Goal: Task Accomplishment & Management: Use online tool/utility

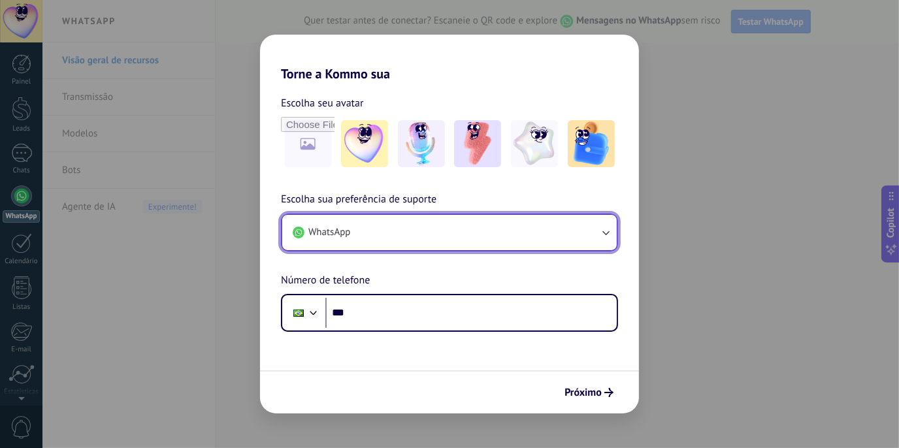
click at [443, 244] on button "WhatsApp" at bounding box center [449, 232] width 335 height 35
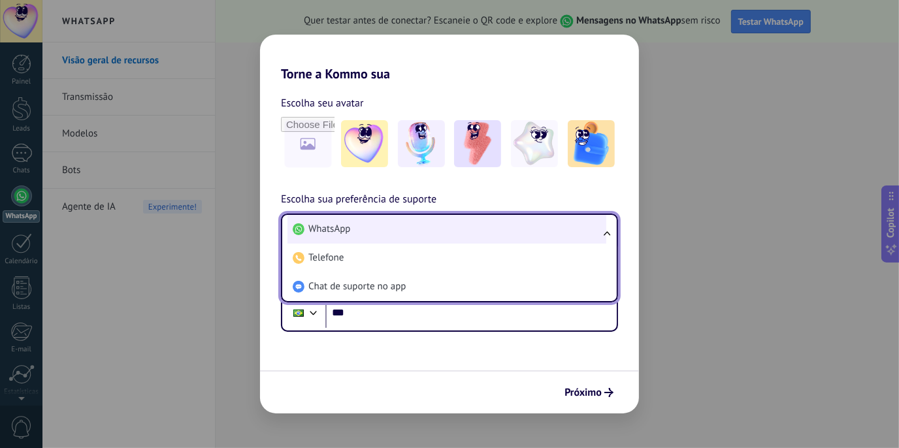
click at [450, 225] on li "WhatsApp" at bounding box center [446, 229] width 319 height 29
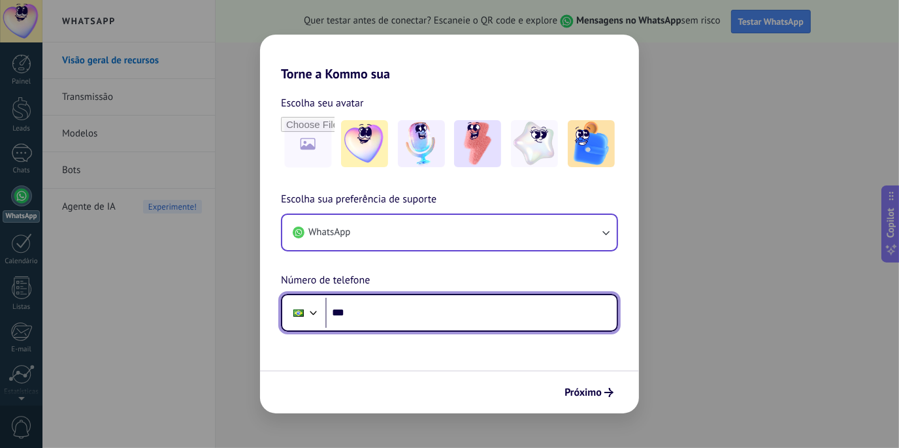
click at [433, 299] on input "***" at bounding box center [470, 313] width 291 height 30
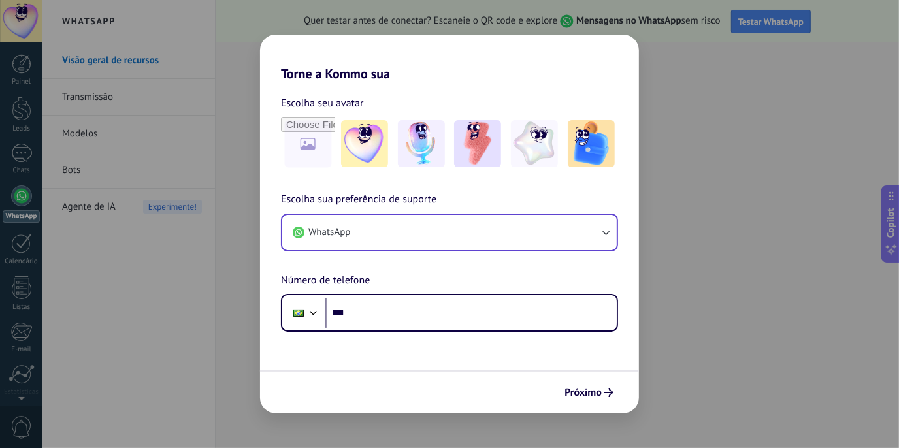
click at [662, 289] on div "Torne a Kommo sua Escolha seu avatar Escolha sua preferência de suporte WhatsAp…" at bounding box center [449, 224] width 899 height 448
click at [608, 397] on button "Próximo" at bounding box center [589, 393] width 61 height 22
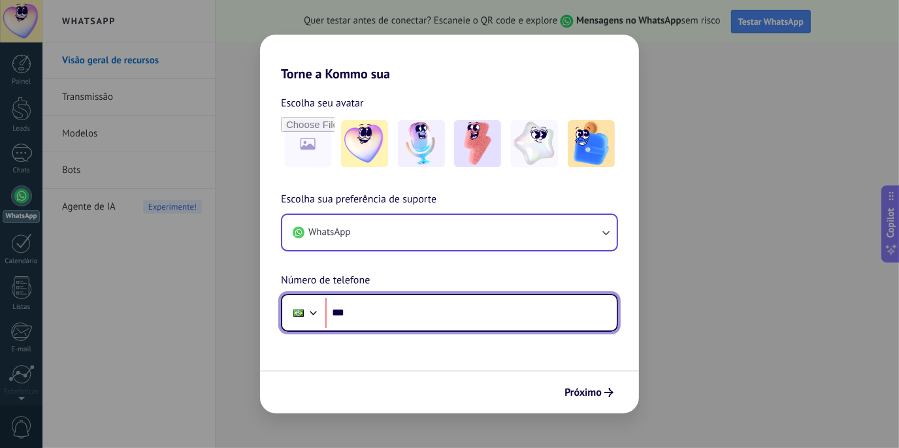
click at [516, 327] on input "***" at bounding box center [470, 313] width 291 height 30
type input "**********"
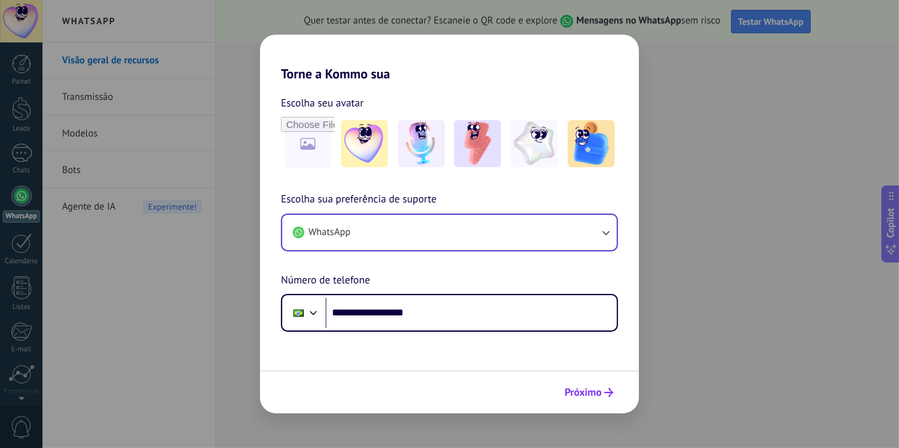
click at [572, 399] on button "Próximo" at bounding box center [589, 393] width 61 height 22
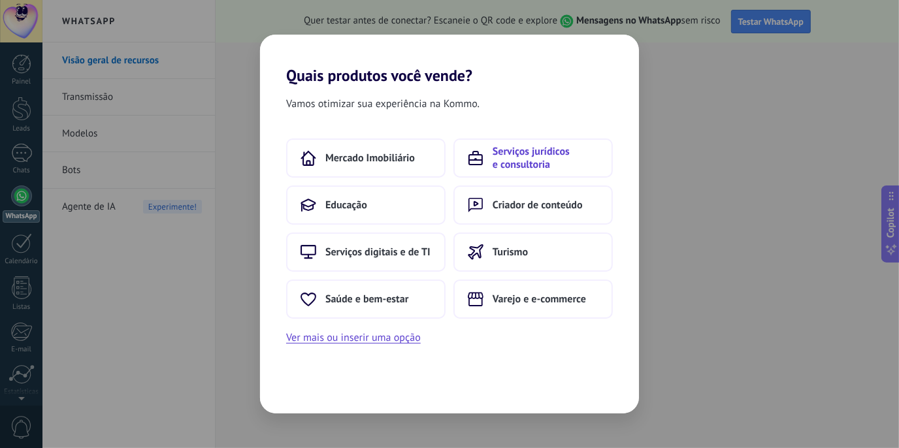
click at [551, 167] on span "Serviços jurídicos e consultoria" at bounding box center [546, 158] width 106 height 26
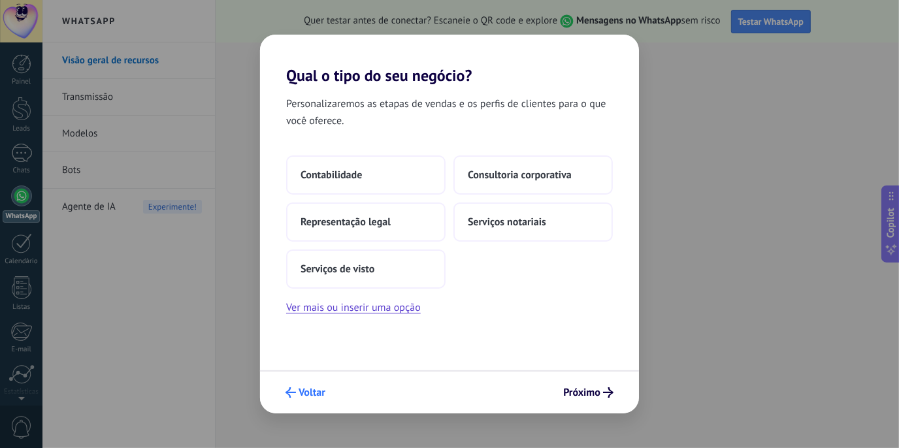
click at [302, 397] on span "Voltar" at bounding box center [312, 392] width 27 height 9
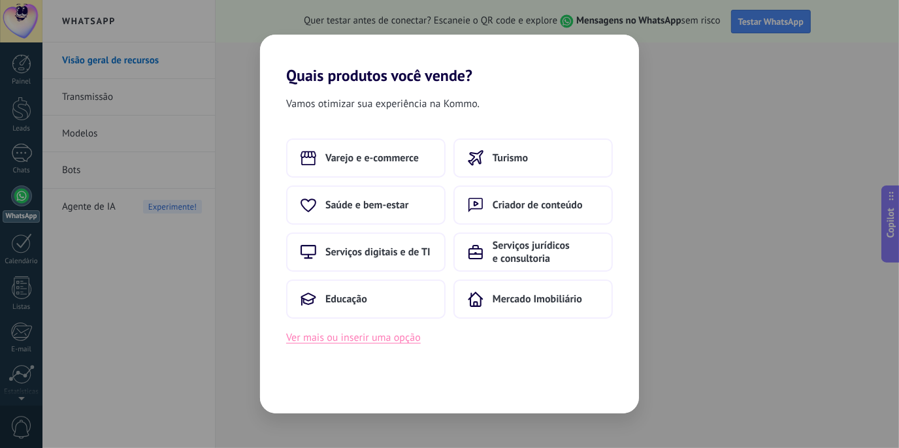
click at [346, 340] on button "Ver mais ou inserir uma opção" at bounding box center [353, 337] width 135 height 17
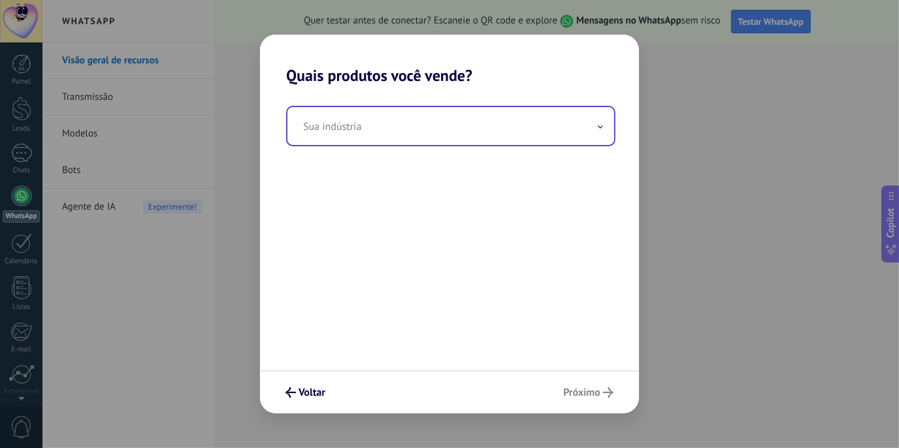
click at [361, 118] on input "text" at bounding box center [450, 126] width 327 height 38
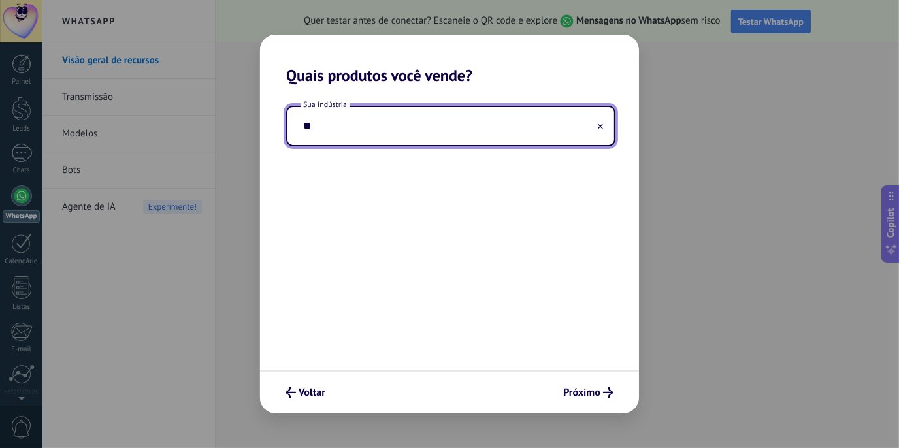
type input "*"
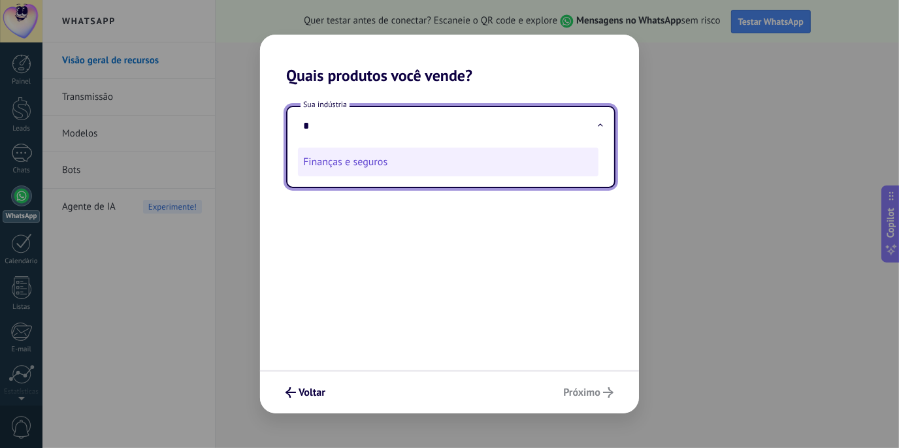
click at [398, 174] on li "Finanças e seguros" at bounding box center [448, 162] width 301 height 29
type input "**********"
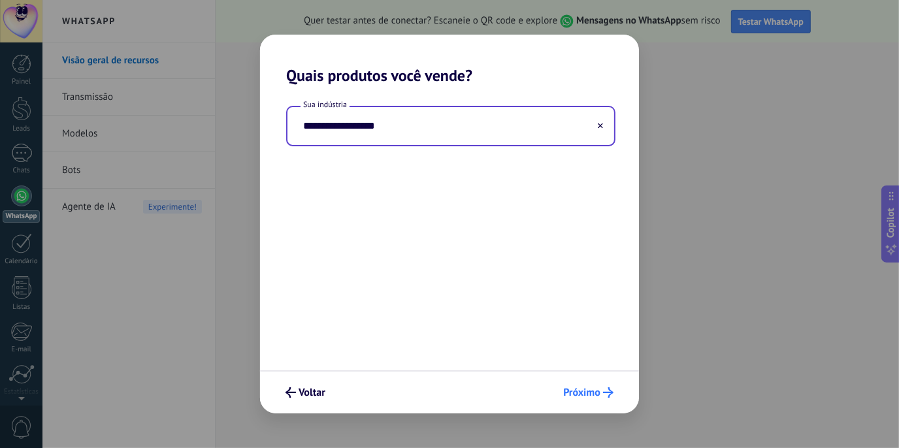
click at [617, 397] on button "Próximo" at bounding box center [588, 393] width 62 height 22
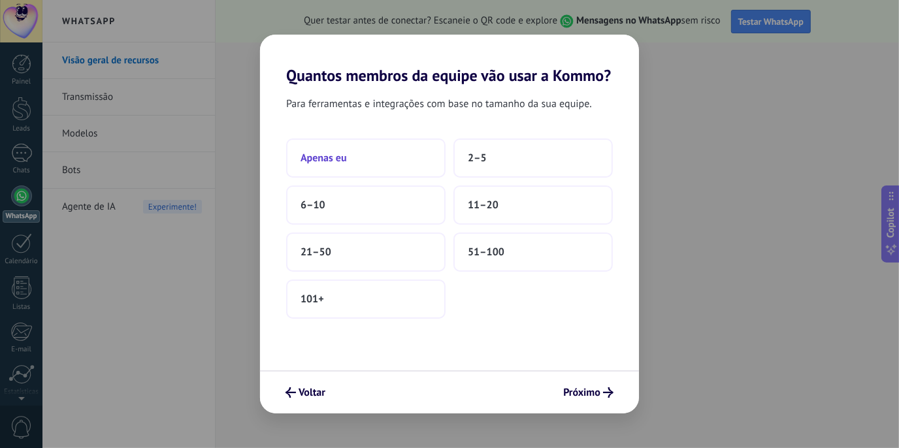
drag, startPoint x: 485, startPoint y: 210, endPoint x: 385, endPoint y: 158, distance: 112.2
click at [385, 158] on div "Apenas eu 2–5 6–10 11–20 21–50 51–100 101+" at bounding box center [449, 229] width 327 height 180
click at [385, 158] on button "Apenas eu" at bounding box center [365, 158] width 159 height 39
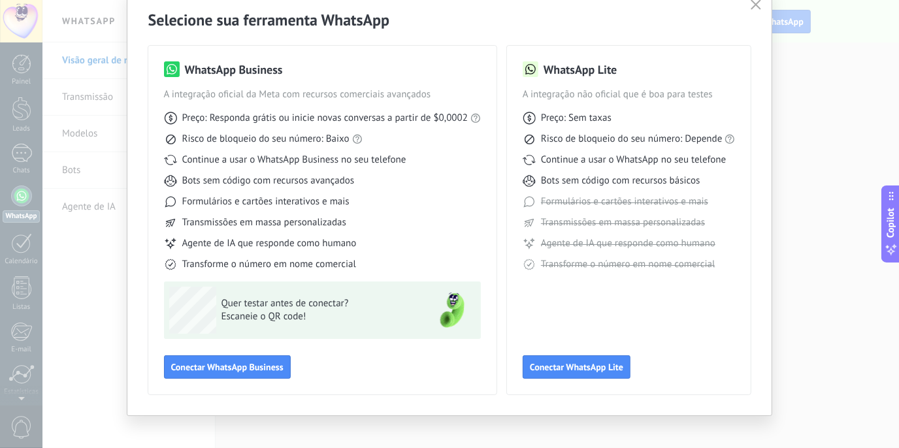
scroll to position [54, 0]
click at [751, 6] on icon "button" at bounding box center [756, 4] width 10 height 10
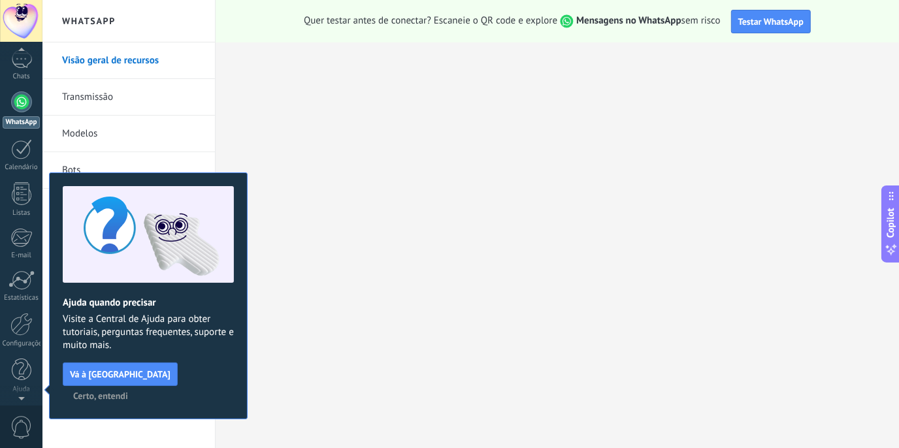
scroll to position [0, 0]
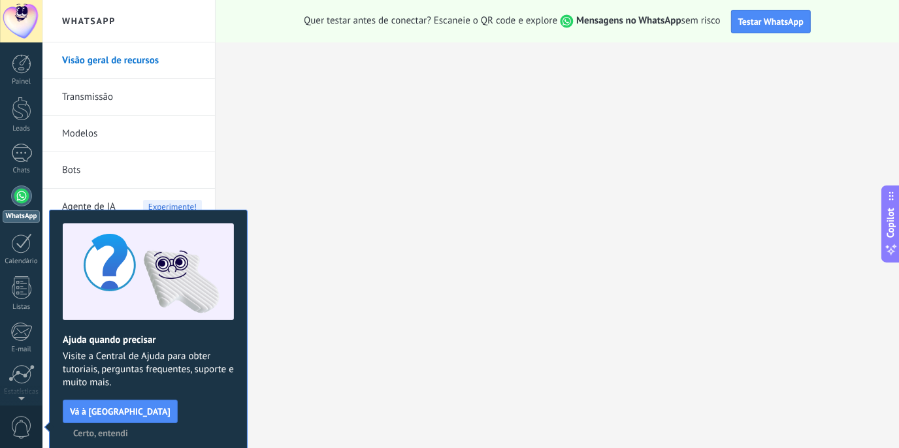
click at [134, 423] on button "Certo, entendi" at bounding box center [100, 433] width 67 height 20
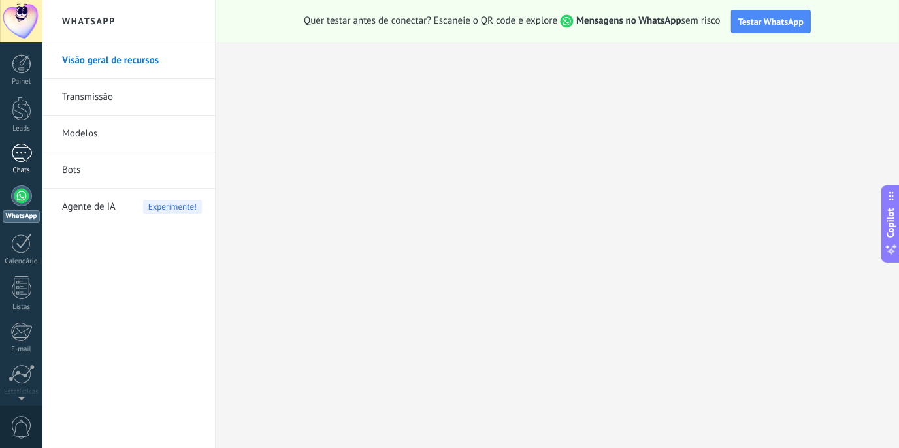
click at [24, 151] on div at bounding box center [21, 153] width 21 height 19
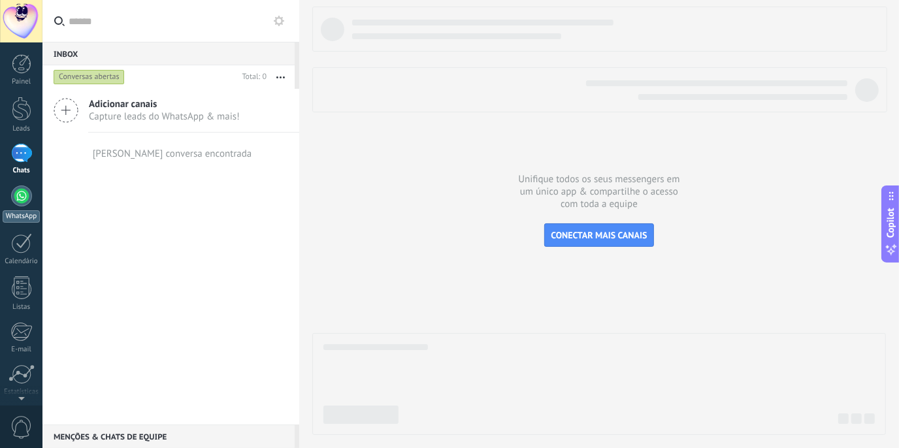
click at [31, 203] on link "WhatsApp" at bounding box center [21, 204] width 42 height 37
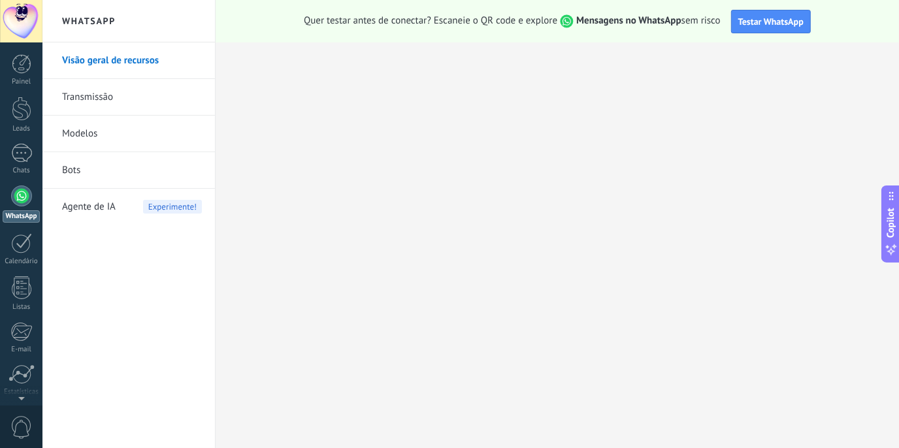
click at [110, 197] on span "Agente de IA" at bounding box center [89, 207] width 54 height 37
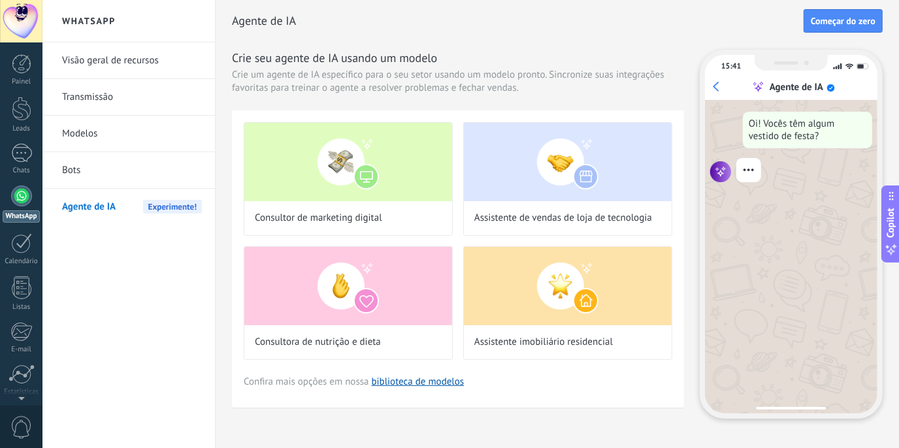
click at [888, 232] on span "Copilot" at bounding box center [891, 223] width 13 height 30
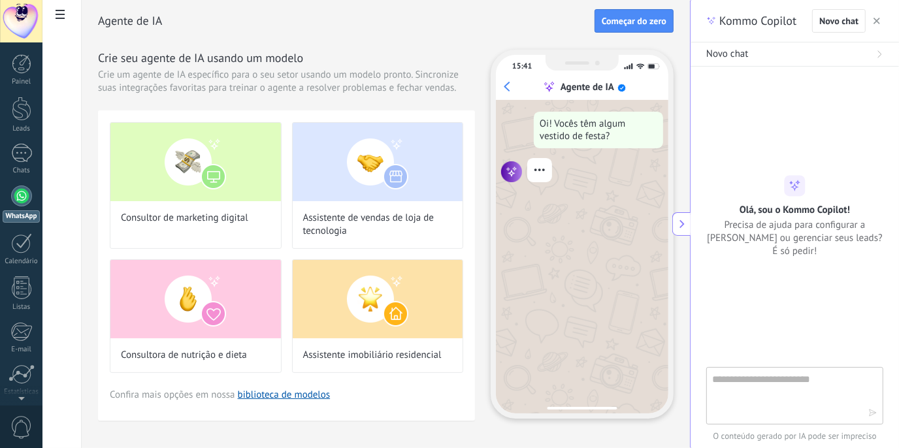
click at [798, 377] on textarea at bounding box center [785, 395] width 147 height 47
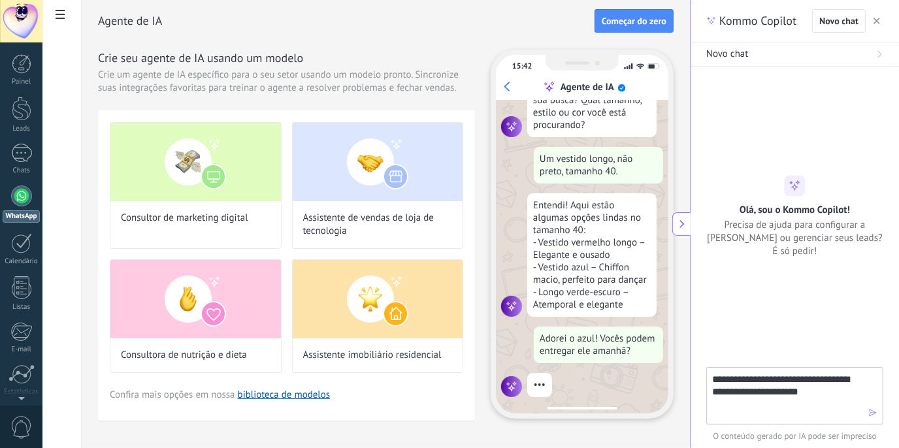
scroll to position [150, 0]
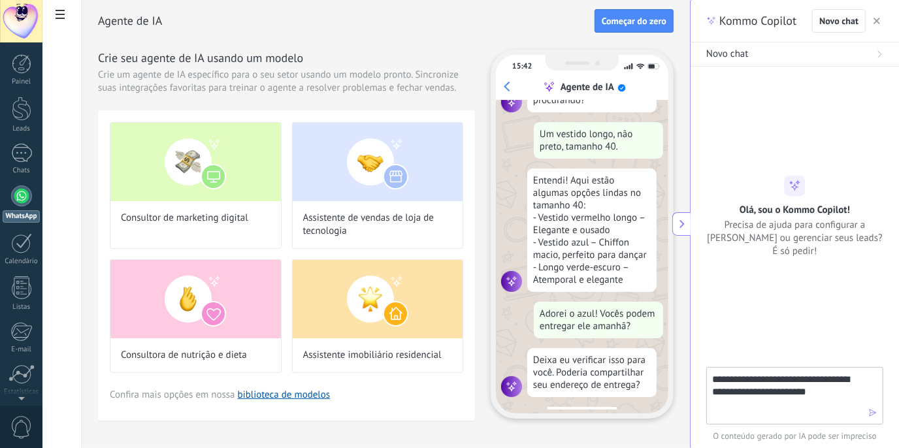
type textarea "**********"
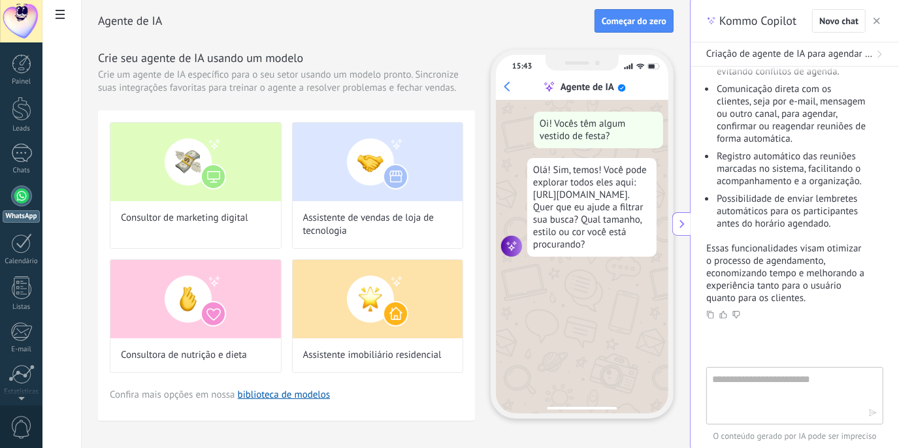
scroll to position [227, 0]
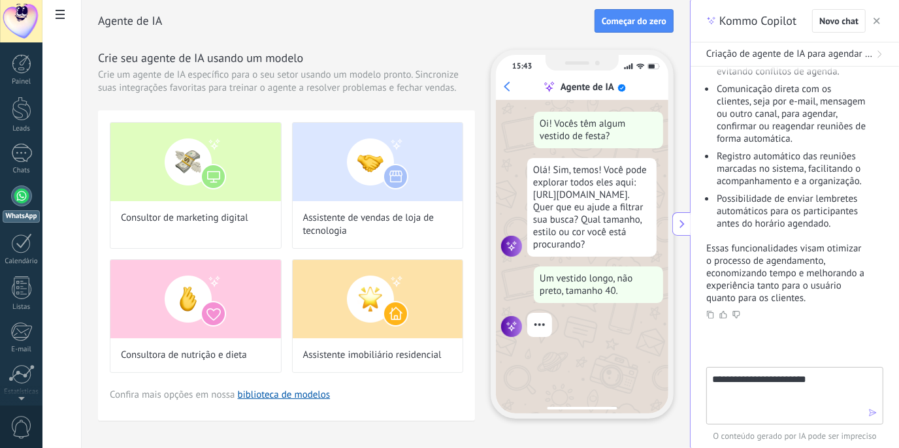
type textarea "**********"
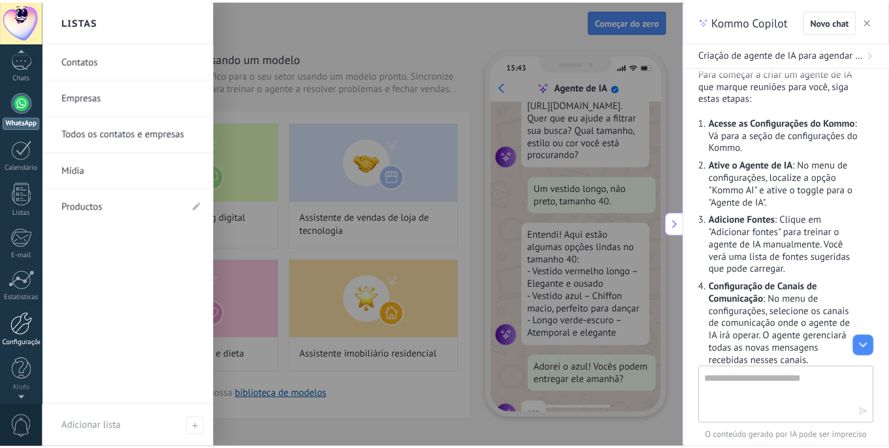
scroll to position [125, 0]
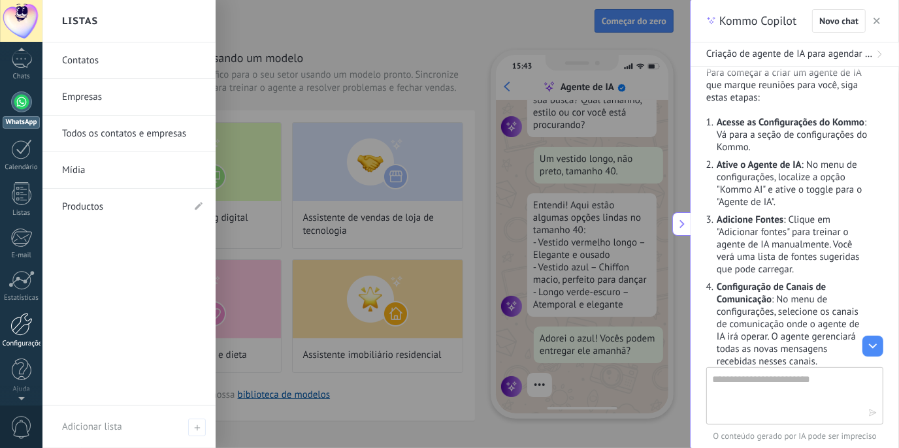
click at [35, 331] on link "Configurações" at bounding box center [21, 330] width 42 height 35
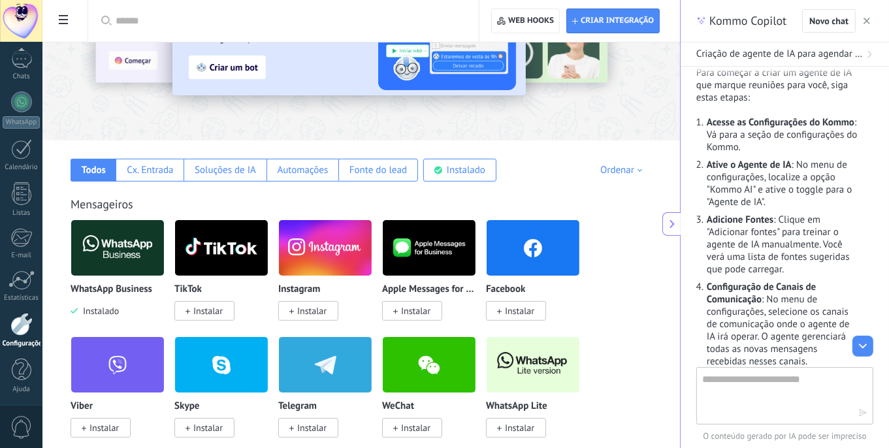
scroll to position [112, 0]
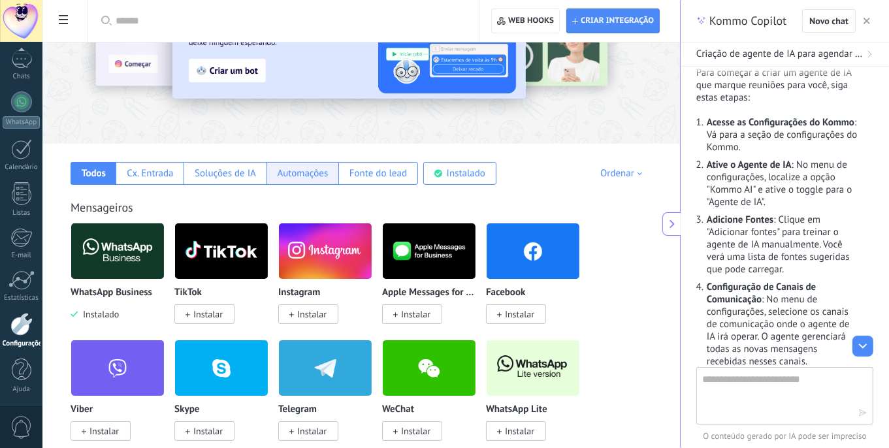
click at [287, 177] on div "Automações" at bounding box center [302, 173] width 51 height 12
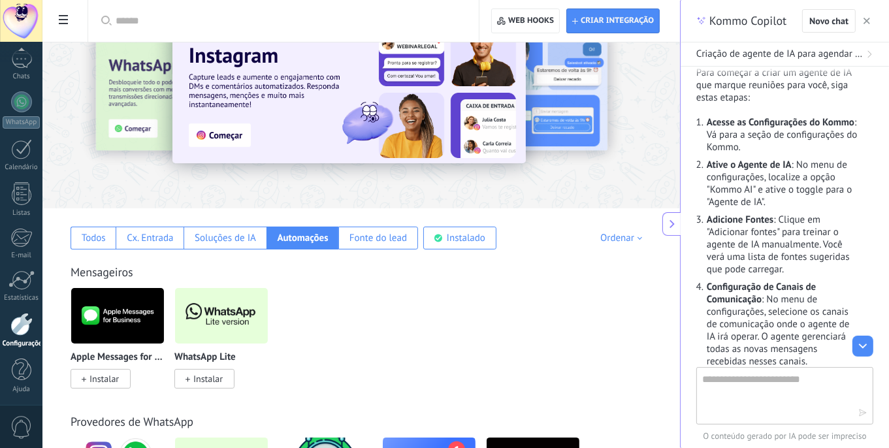
scroll to position [0, 0]
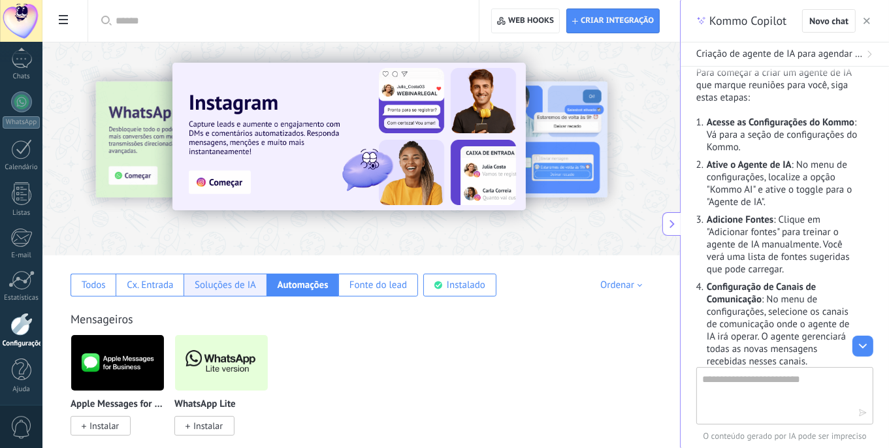
click at [246, 284] on div "Soluções de IA" at bounding box center [225, 285] width 61 height 12
